Goal: Information Seeking & Learning: Learn about a topic

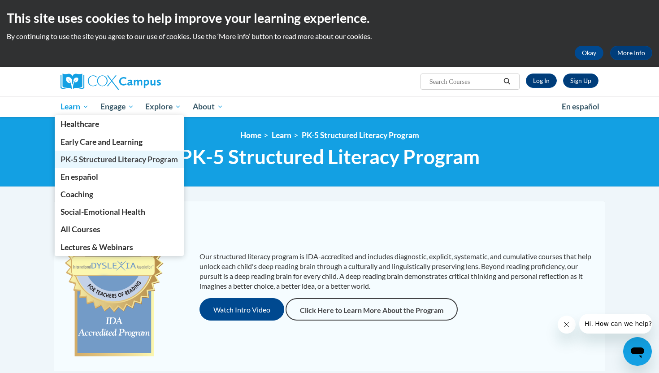
click at [90, 157] on span "PK-5 Structured Literacy Program" at bounding box center [120, 159] width 118 height 9
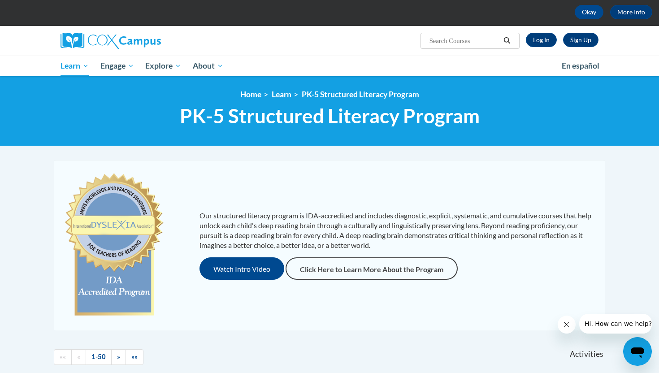
scroll to position [56, 0]
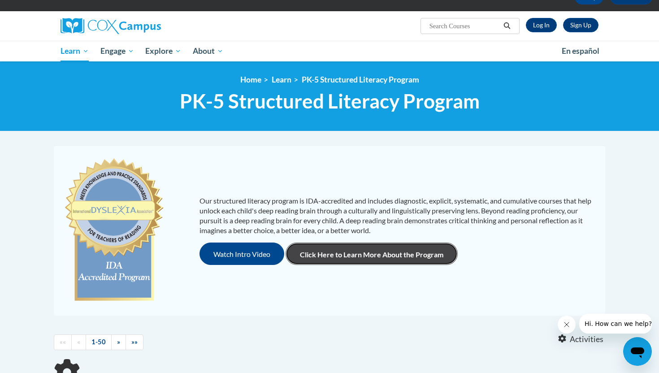
click at [374, 253] on link "Click Here to Learn More About the Program" at bounding box center [372, 254] width 172 height 22
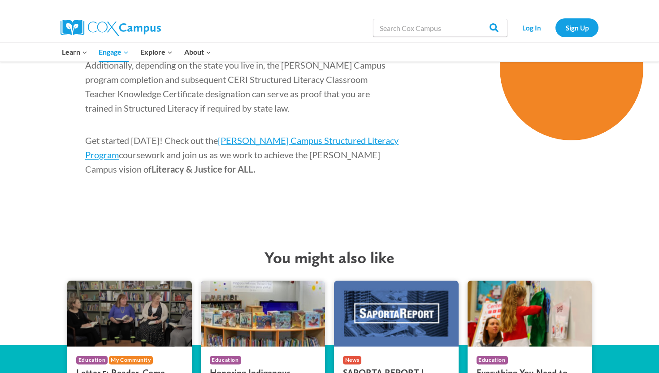
scroll to position [1542, 0]
